Goal: Check status: Check status

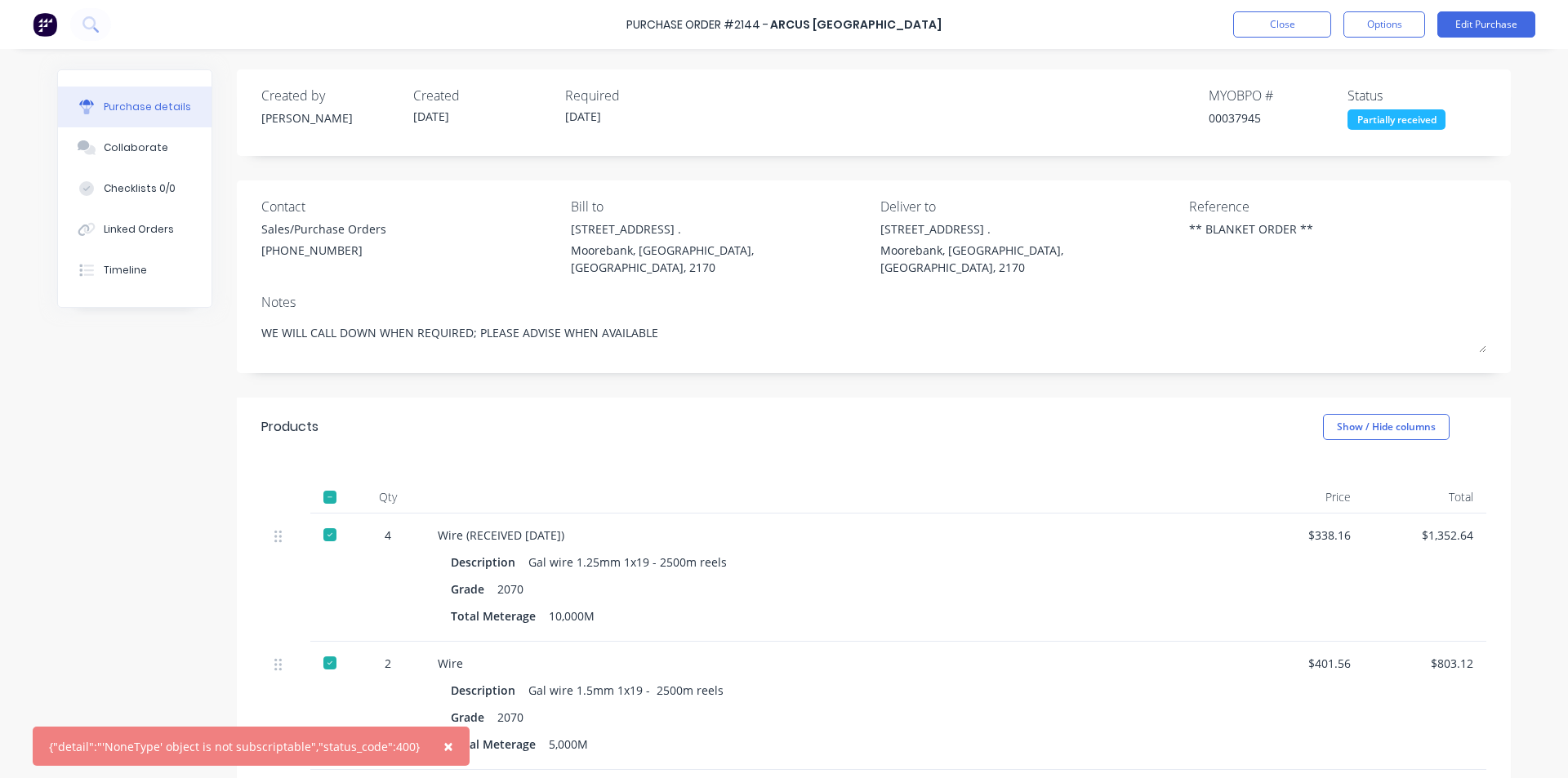
scroll to position [1104, 0]
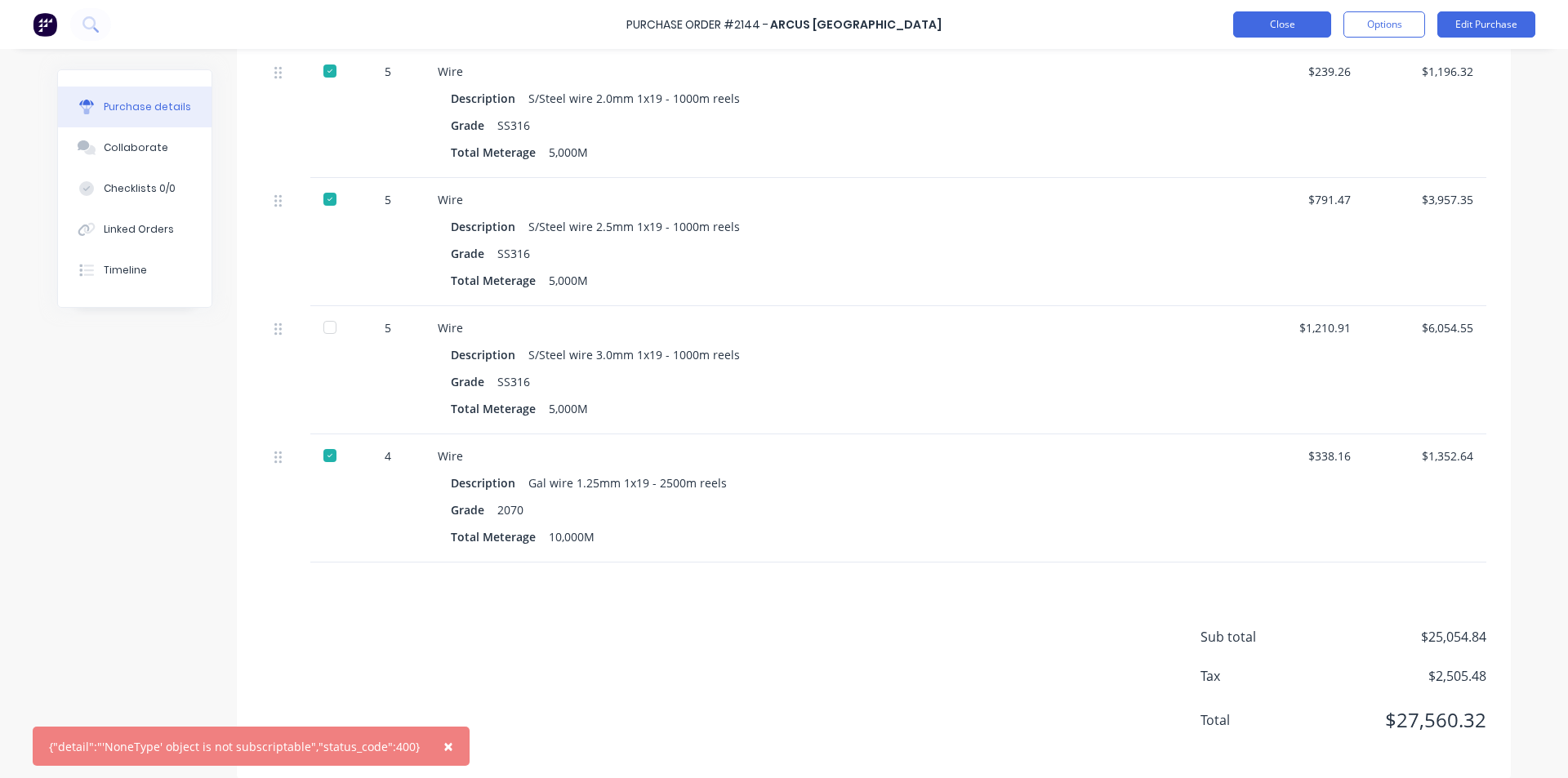
click at [1259, 30] on button "Close" at bounding box center [1282, 24] width 98 height 26
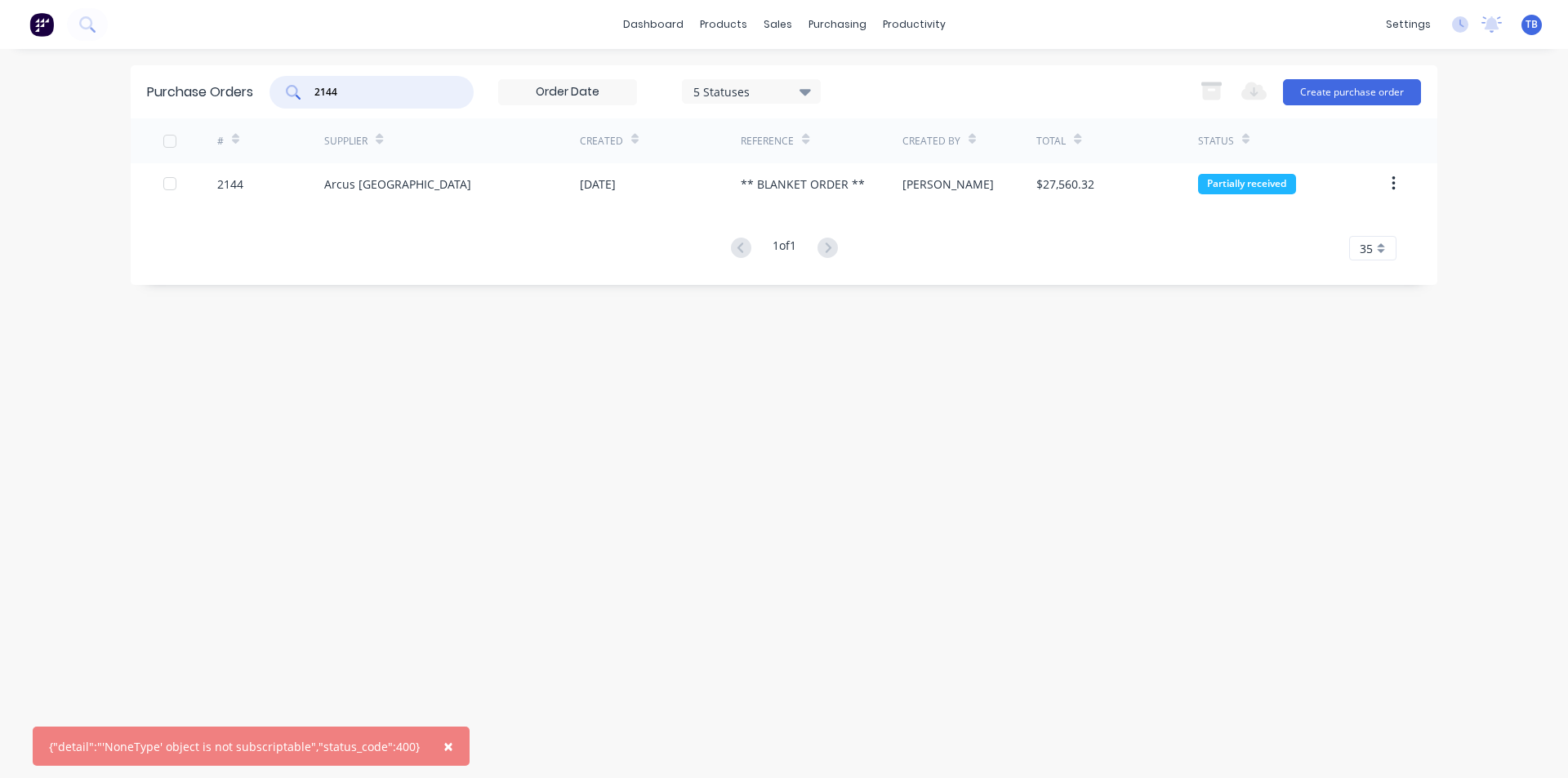
drag, startPoint x: 401, startPoint y: 88, endPoint x: 63, endPoint y: 90, distance: 338.0
click at [73, 83] on div "× {"detail":"'NoneType' object is not subscriptable","status_code":400} dashboa…" at bounding box center [784, 389] width 1568 height 778
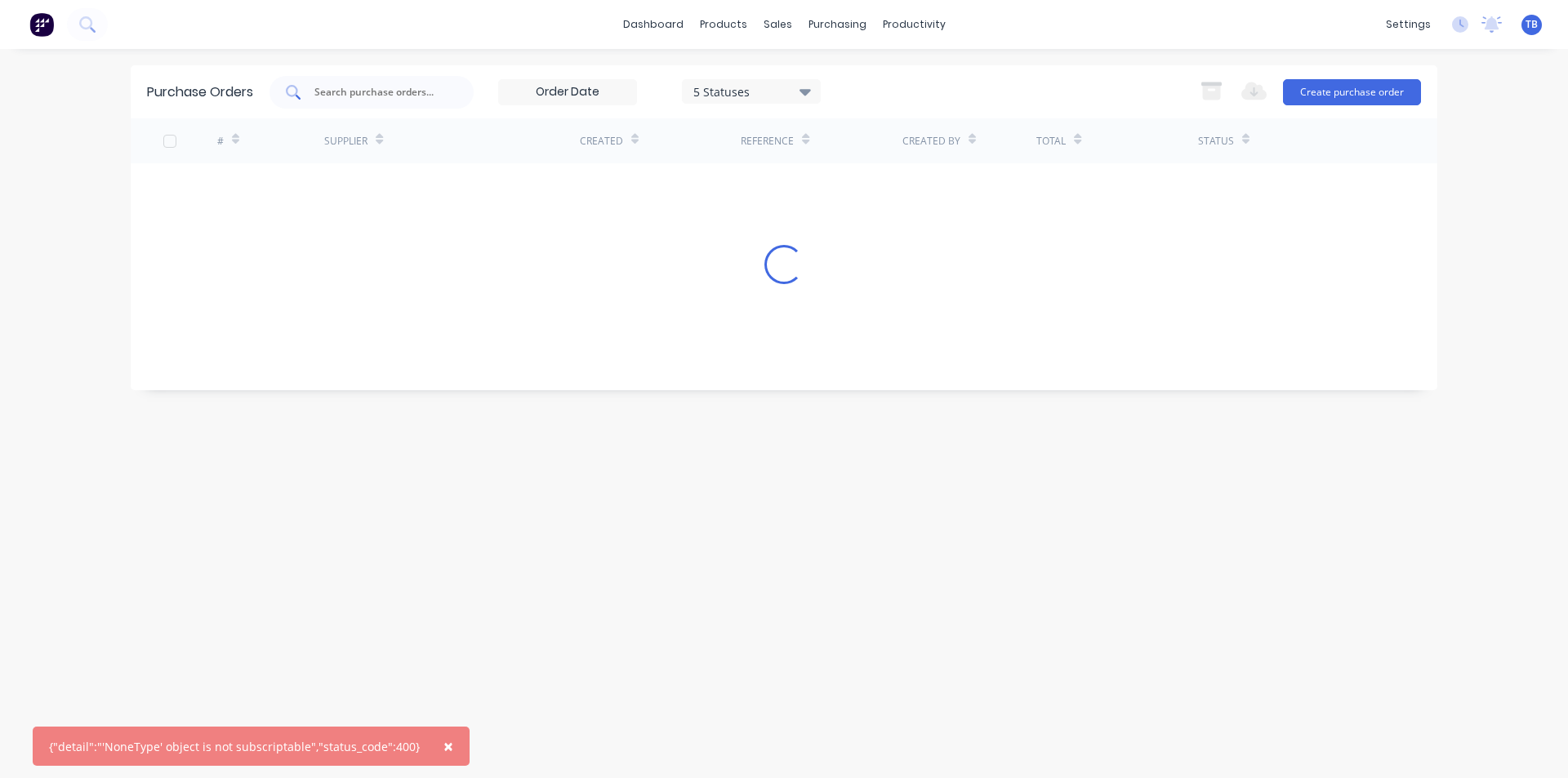
click at [407, 87] on input "text" at bounding box center [380, 92] width 135 height 16
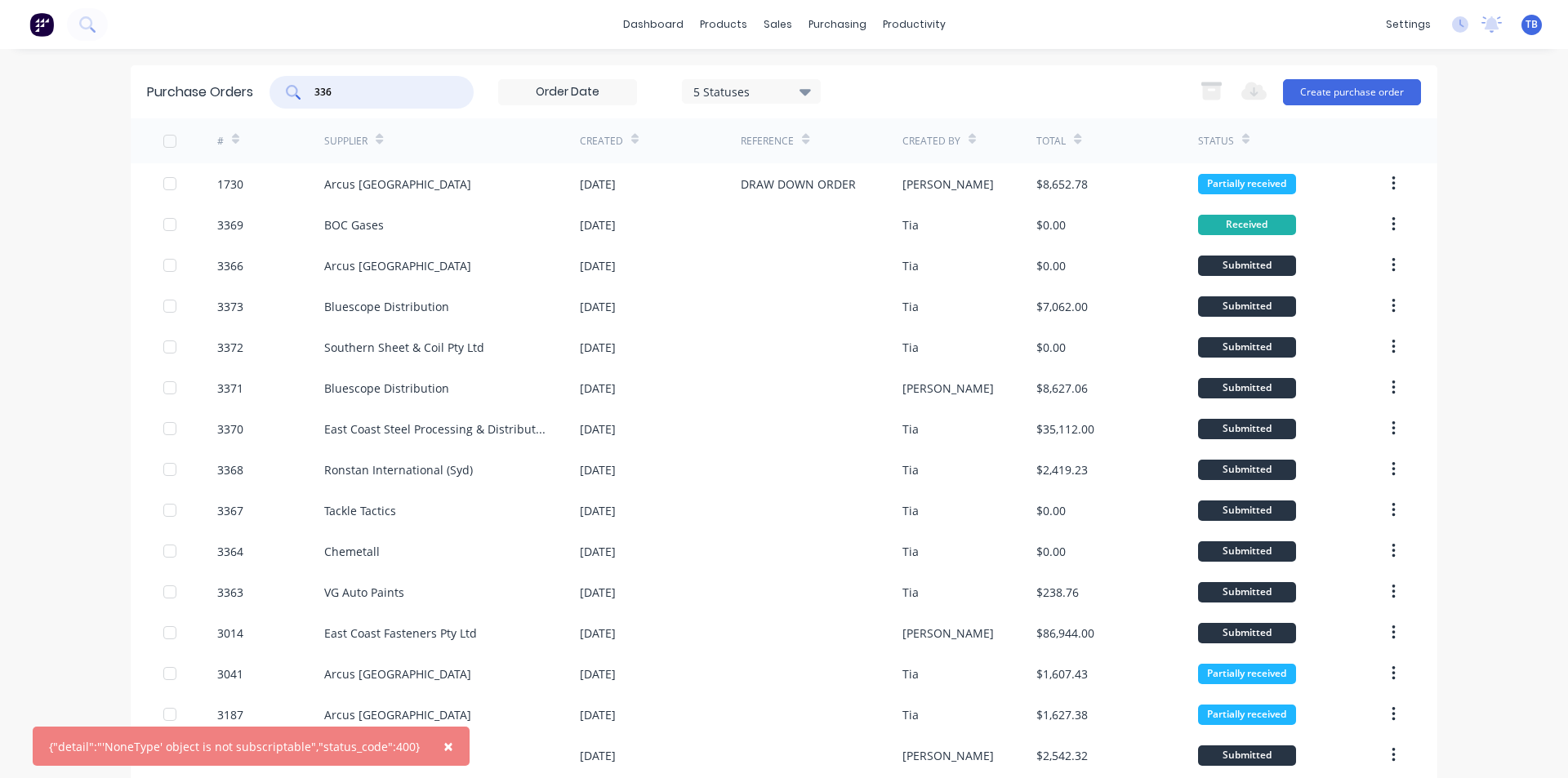
type input "3369"
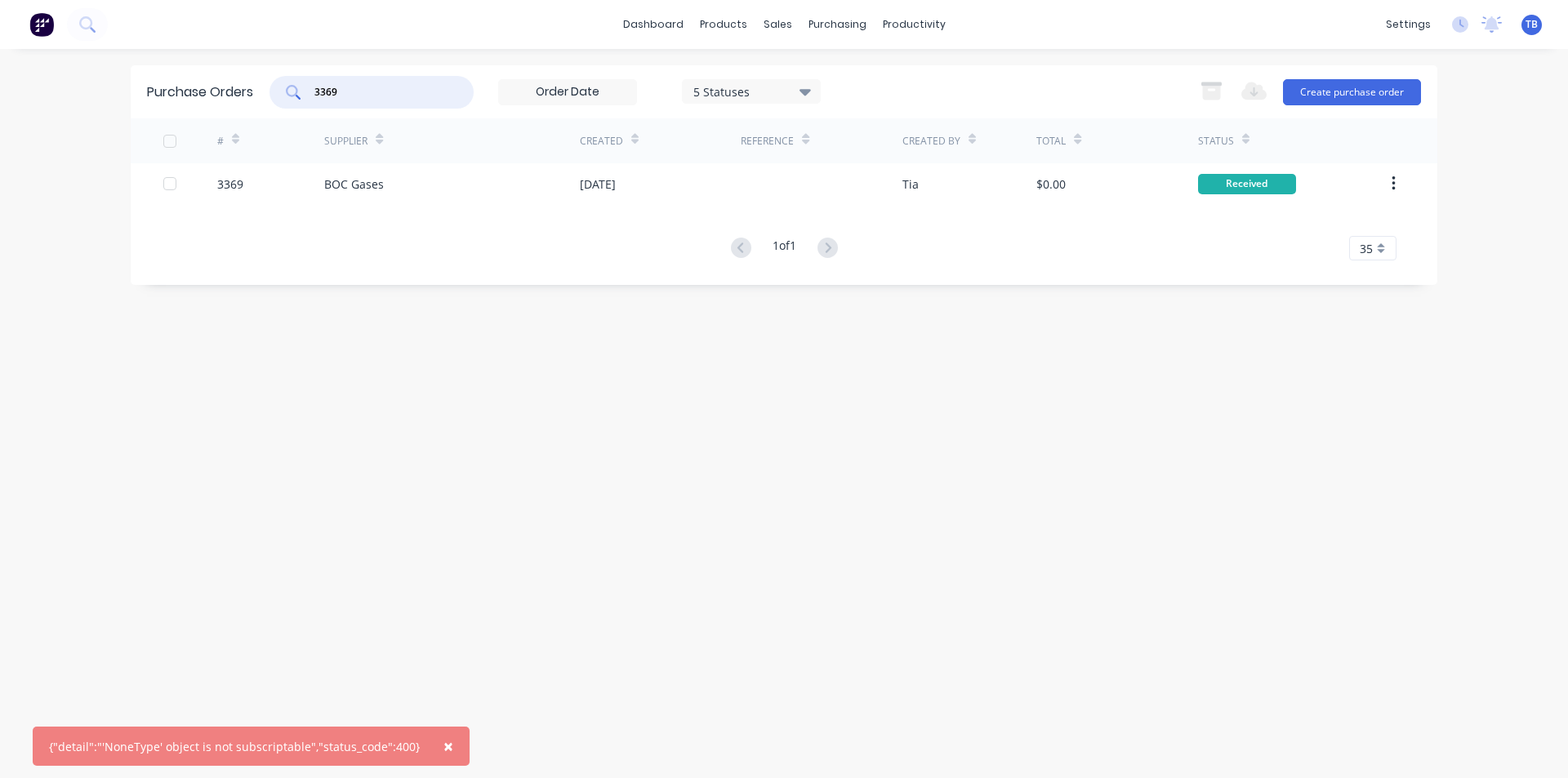
drag, startPoint x: 359, startPoint y: 98, endPoint x: 154, endPoint y: 96, distance: 205.0
click at [154, 96] on div "Purchase Orders 3369 5 Statuses 5 Statuses Export to Excel (XLSX) Create purcha…" at bounding box center [783, 91] width 1306 height 53
type input "3"
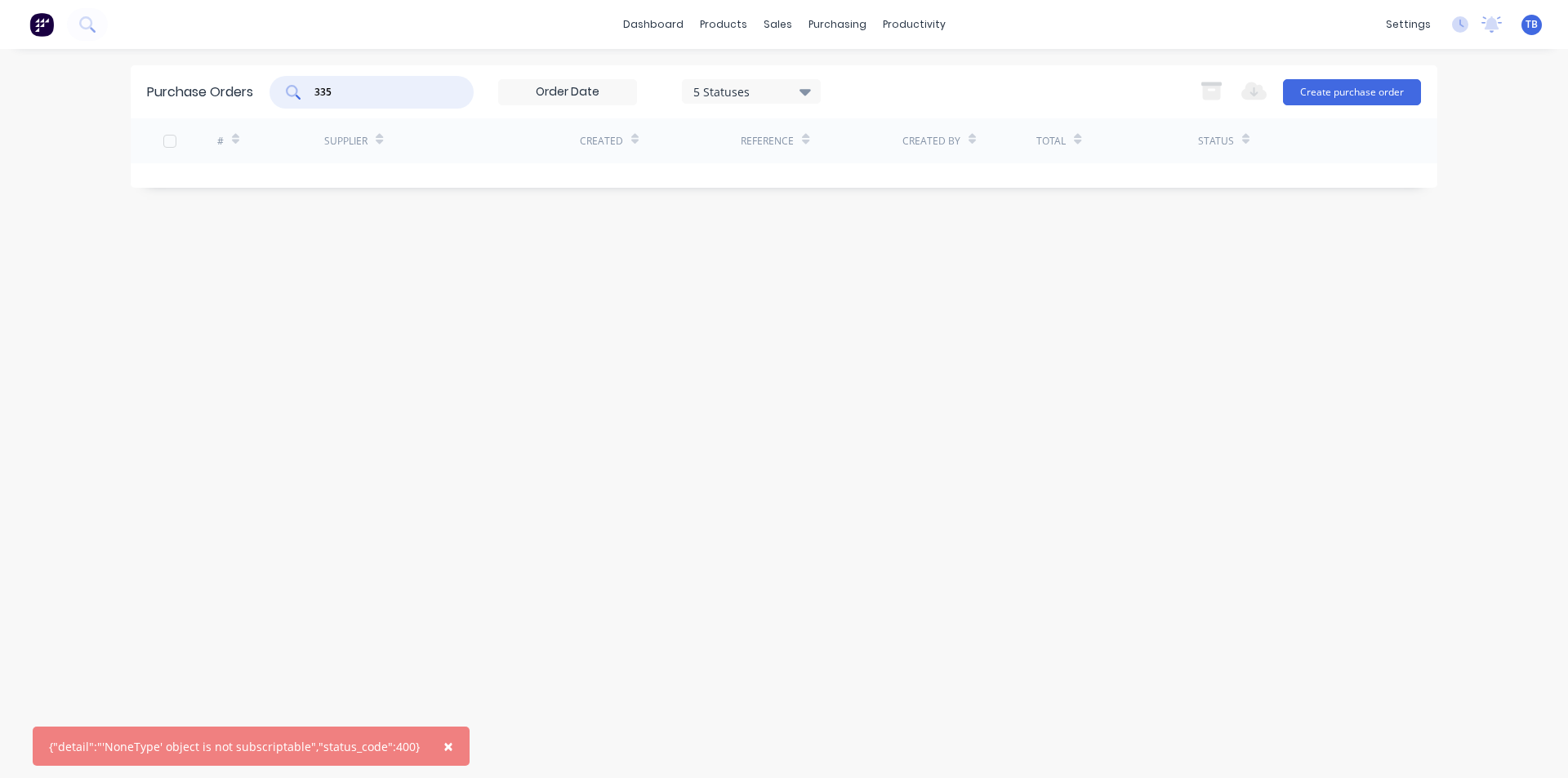
type input "3357"
drag, startPoint x: 358, startPoint y: 90, endPoint x: 244, endPoint y: 84, distance: 114.2
click at [244, 84] on div "Purchase Orders 3357 5 Statuses 5 Statuses Export to Excel (XLSX) Create purcha…" at bounding box center [783, 91] width 1306 height 53
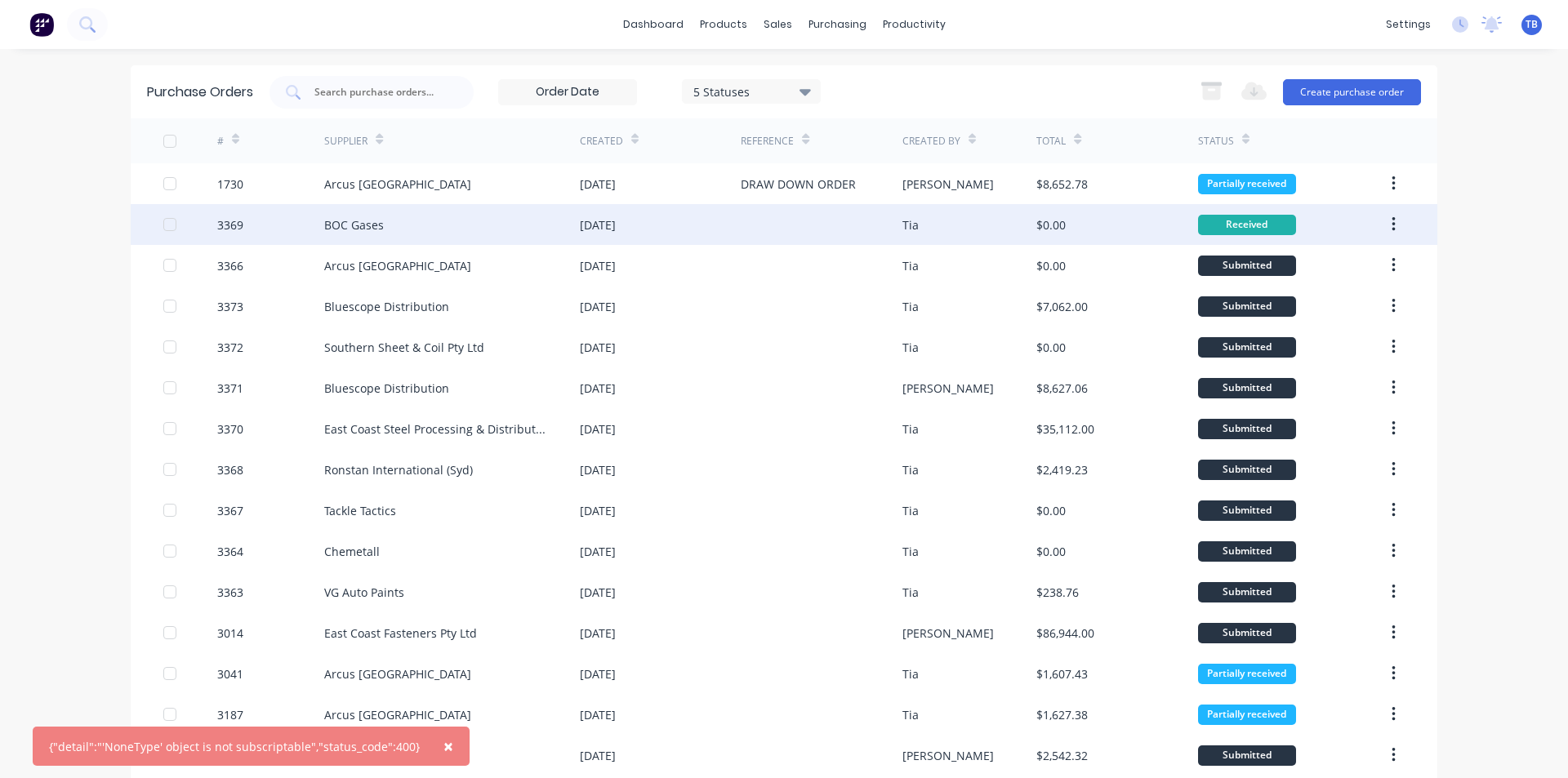
click at [1392, 226] on button "button" at bounding box center [1393, 224] width 38 height 30
click at [1337, 273] on div "Archive" at bounding box center [1335, 267] width 126 height 24
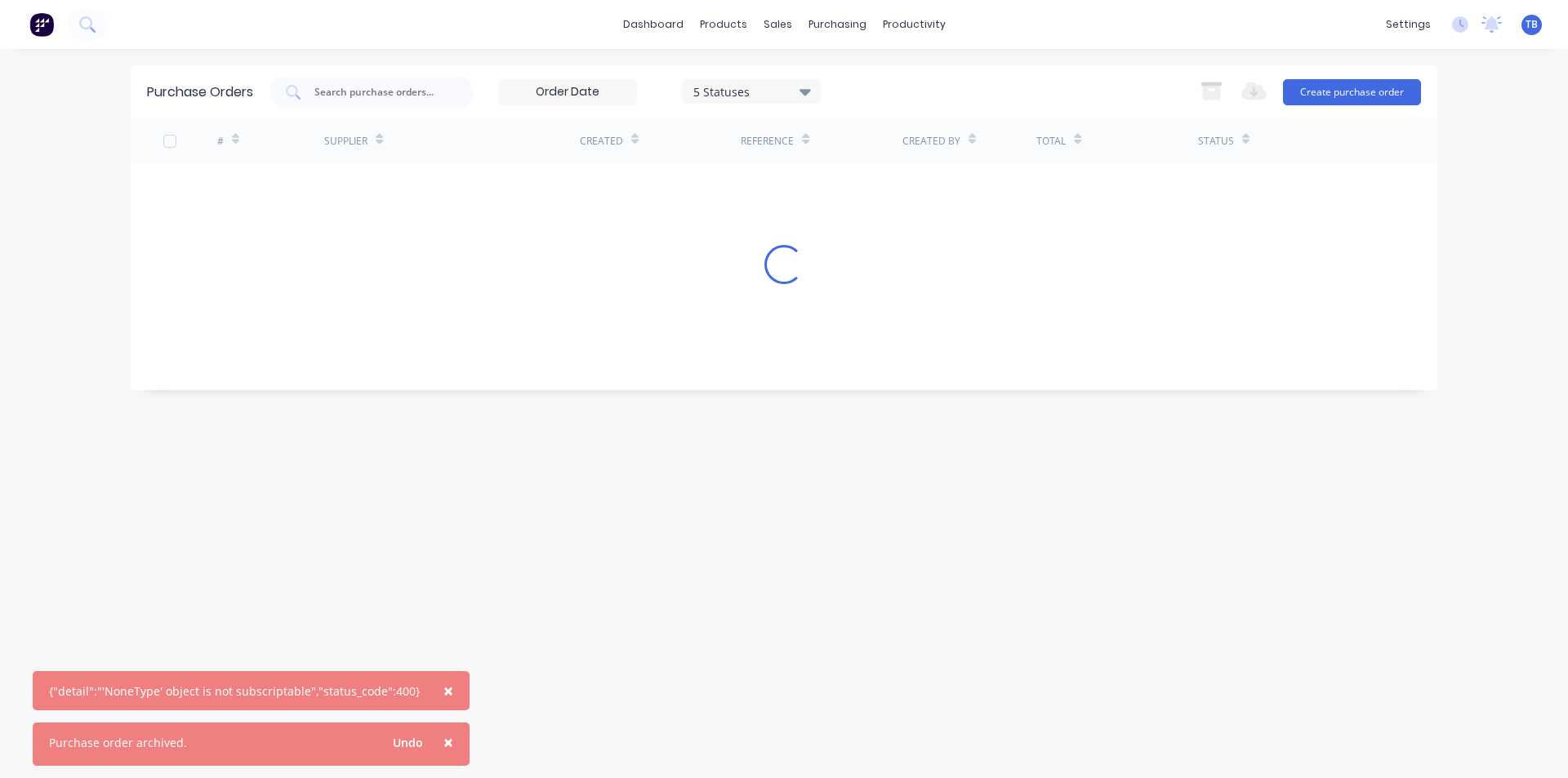
click at [443, 746] on span "×" at bounding box center [448, 742] width 10 height 23
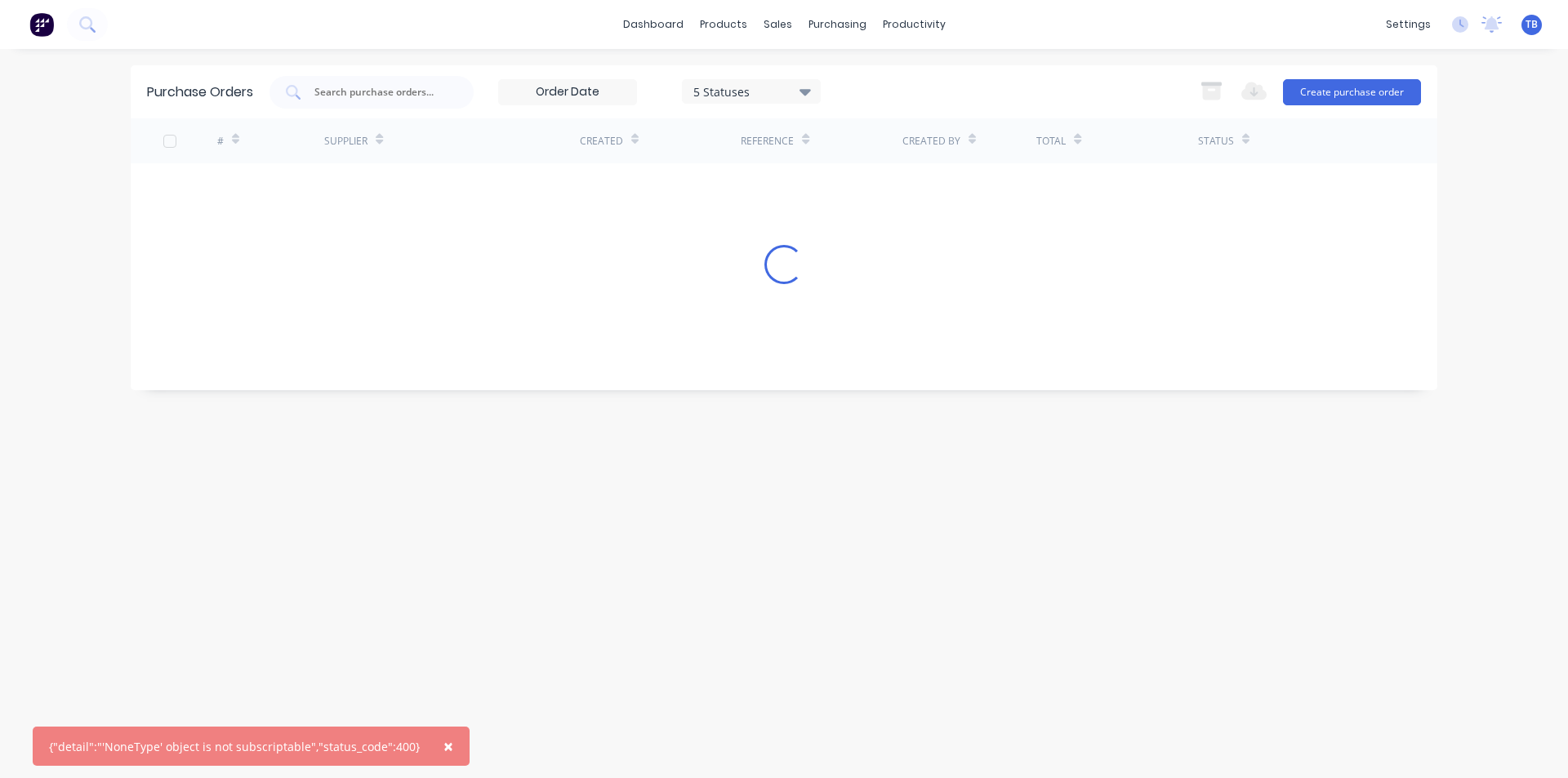
click at [443, 752] on span "×" at bounding box center [448, 746] width 10 height 23
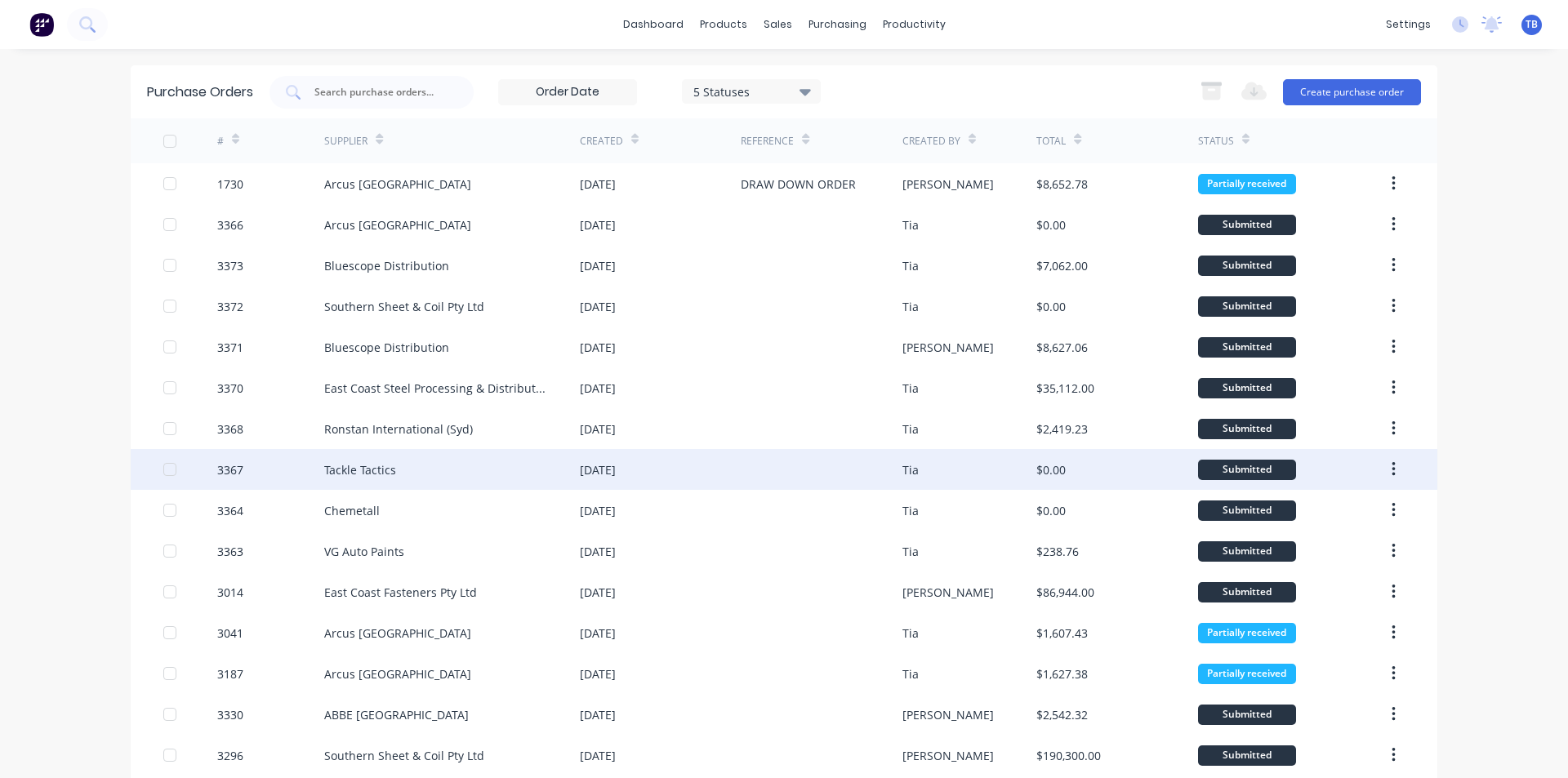
click at [524, 479] on div "Tackle Tactics" at bounding box center [452, 469] width 255 height 41
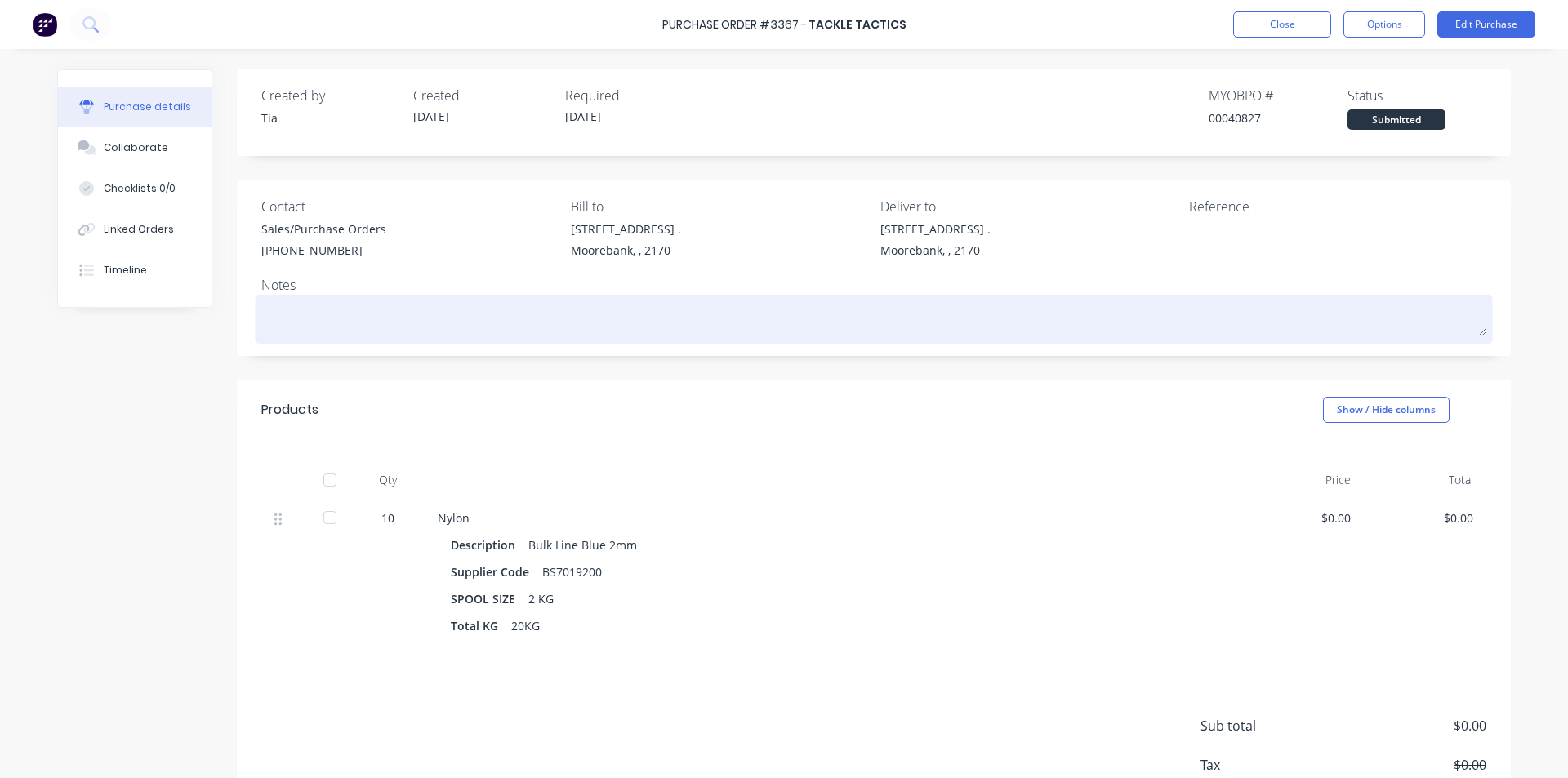
click at [498, 316] on textarea at bounding box center [873, 317] width 1224 height 36
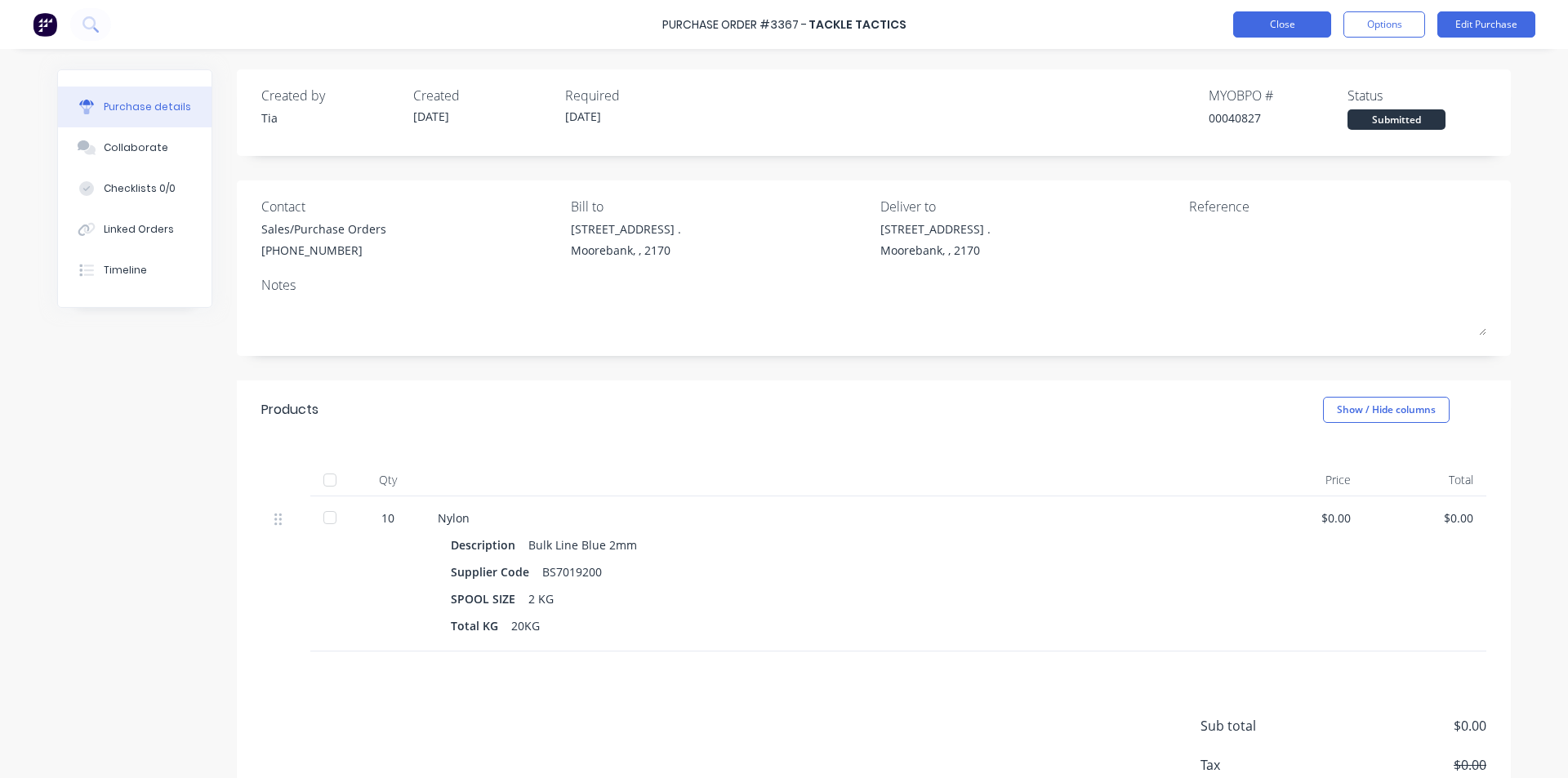
click at [1235, 30] on button "Close" at bounding box center [1282, 24] width 98 height 26
